Goal: Information Seeking & Learning: Learn about a topic

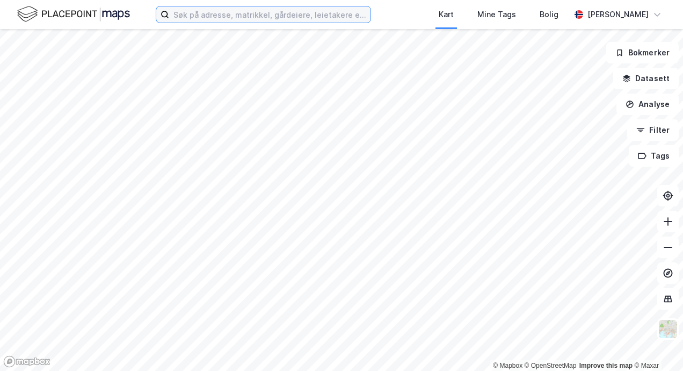
click at [215, 15] on input at bounding box center [269, 14] width 201 height 16
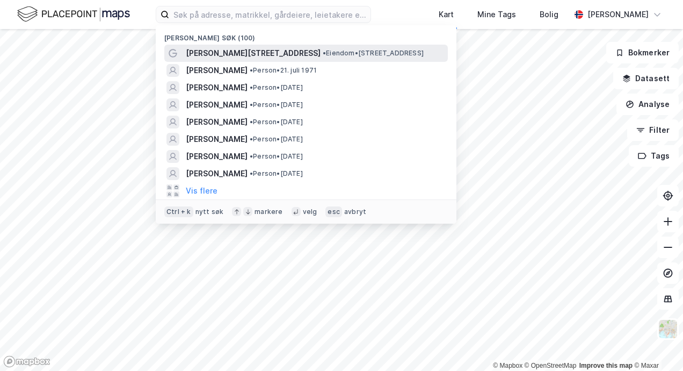
click at [220, 51] on span "[PERSON_NAME][STREET_ADDRESS]" at bounding box center [253, 53] width 135 height 13
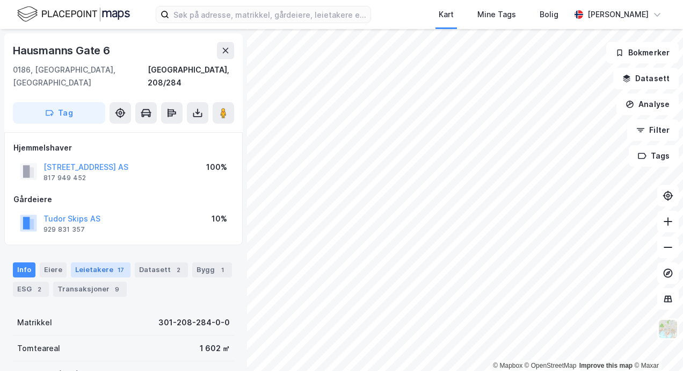
click at [116, 264] on div "17" at bounding box center [121, 269] width 11 height 11
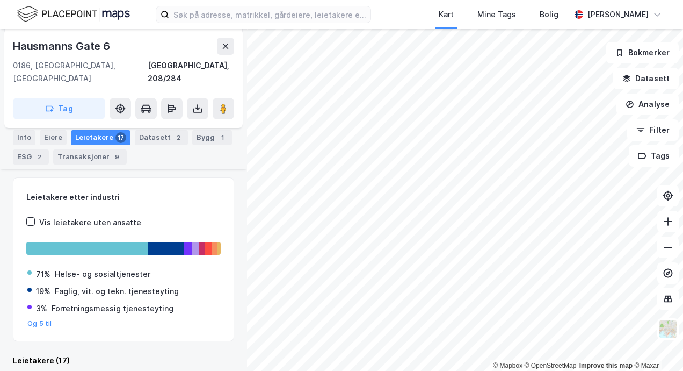
scroll to position [293, 0]
